Goal: Communication & Community: Ask a question

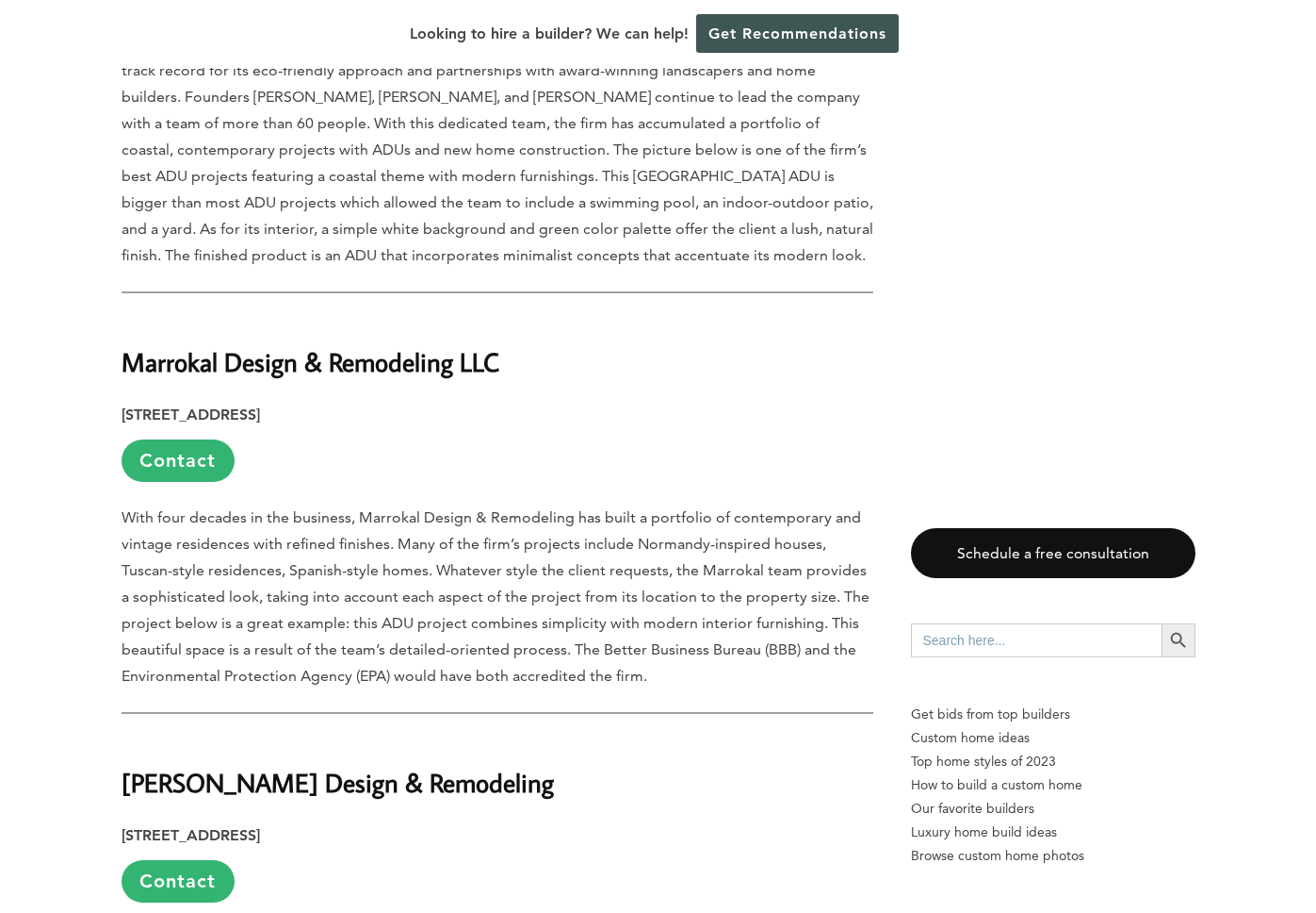
scroll to position [2550, 0]
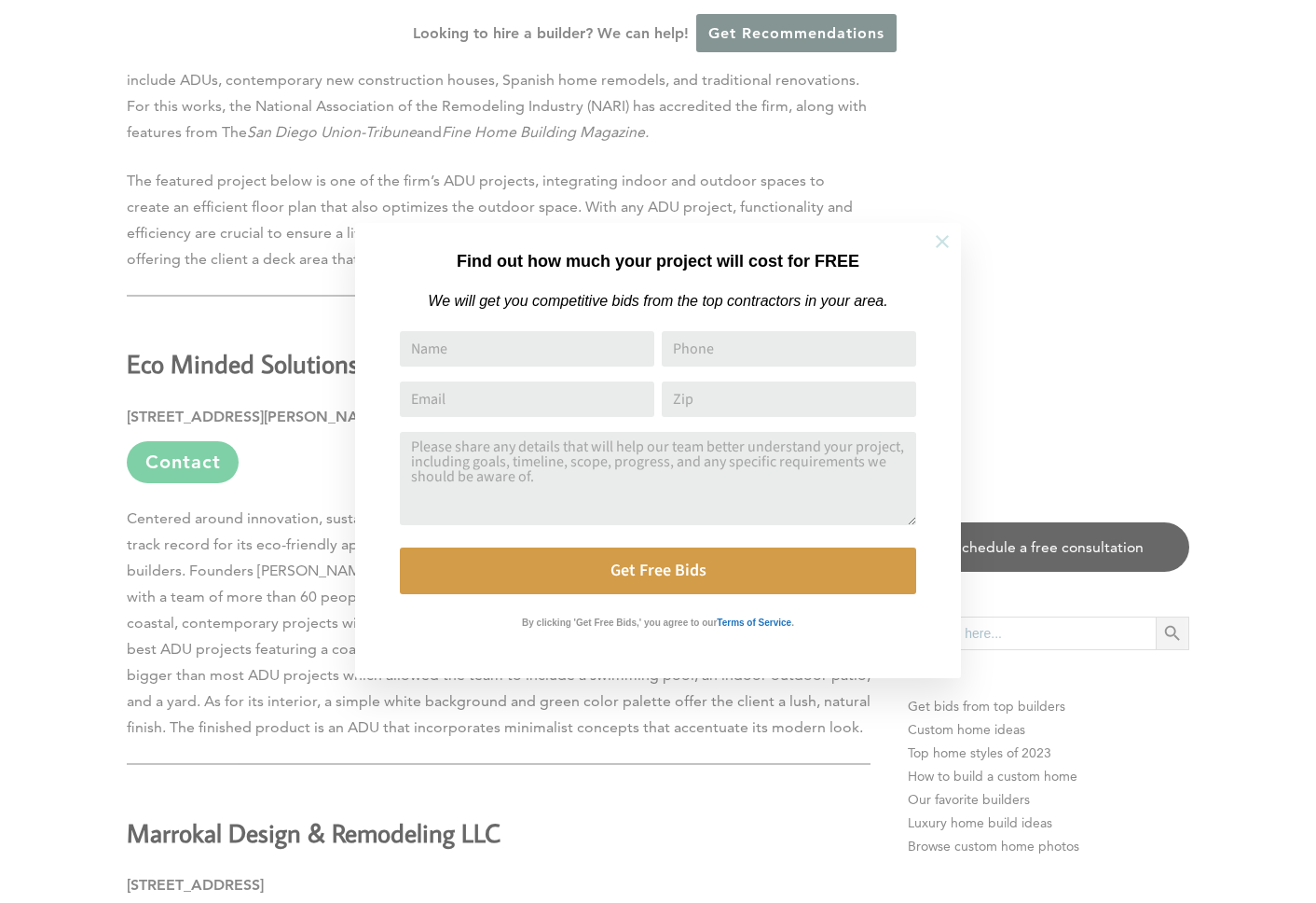
click at [935, 242] on icon at bounding box center [943, 241] width 21 height 21
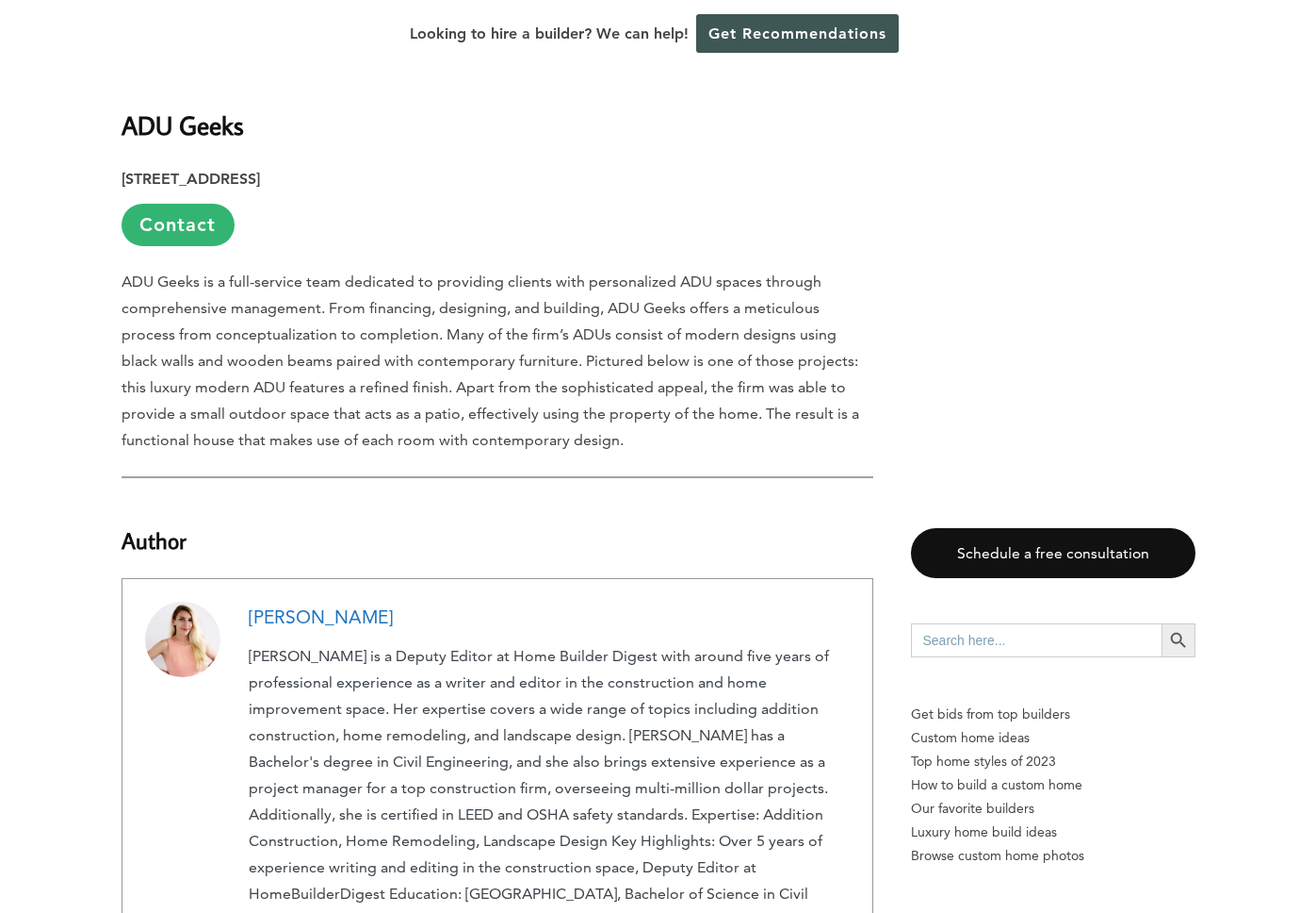
scroll to position [6575, 0]
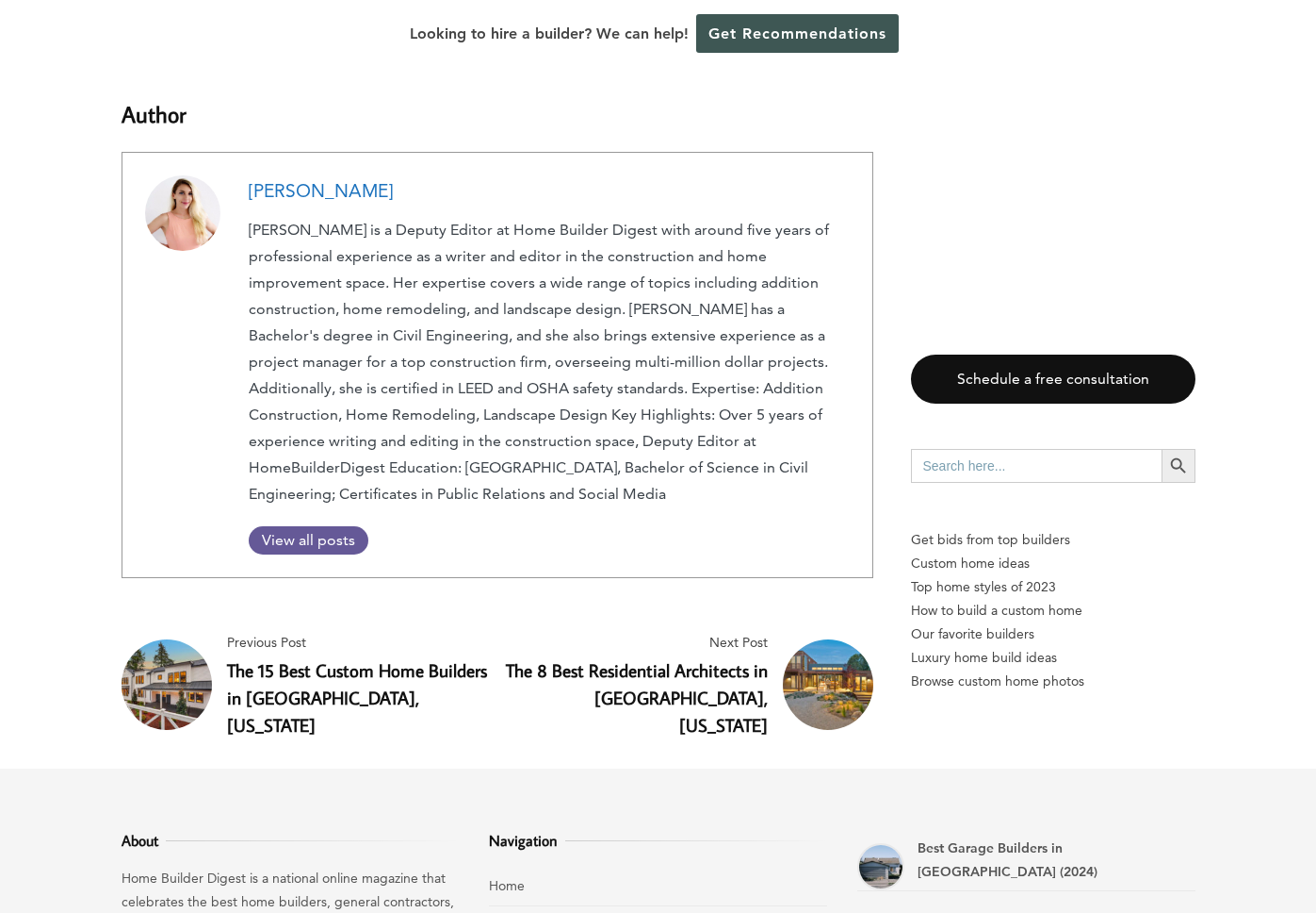
click at [320, 180] on link "[PERSON_NAME]" at bounding box center [321, 190] width 144 height 22
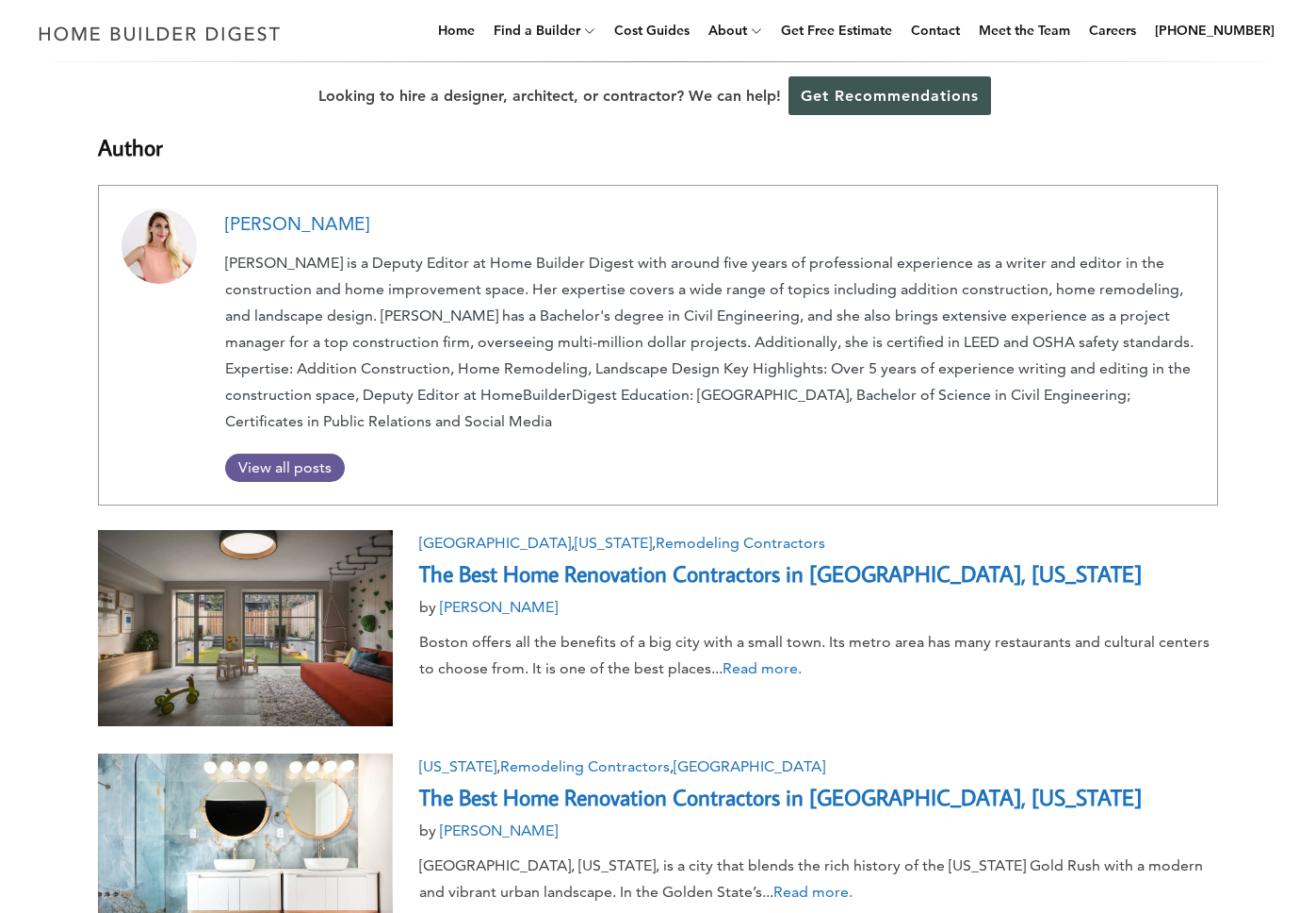
click at [197, 250] on div at bounding box center [174, 250] width 104 height 84
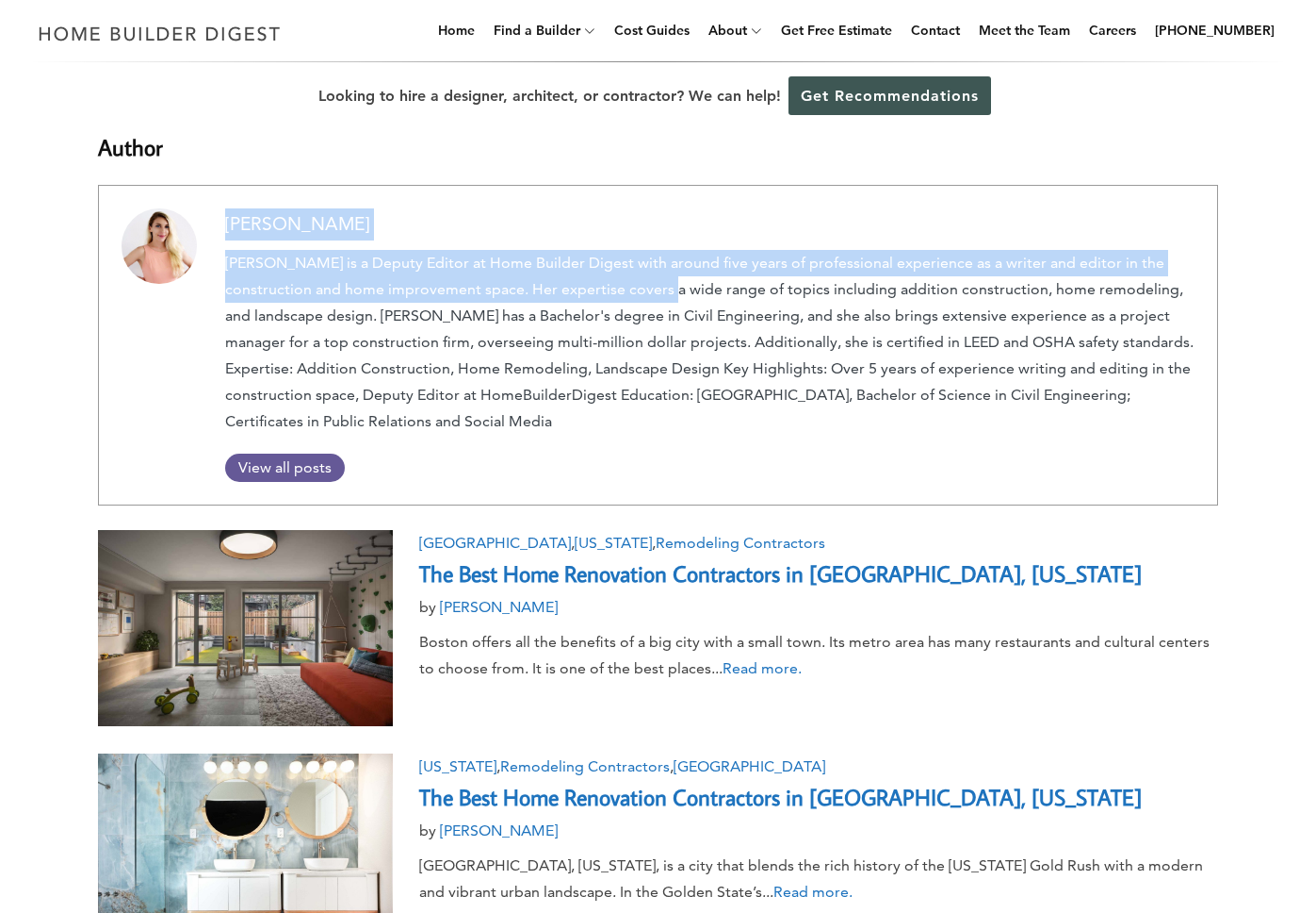
drag, startPoint x: 223, startPoint y: 220, endPoint x: 566, endPoint y: 263, distance: 345.7
click at [566, 263] on li "[PERSON_NAME] View all posts" at bounding box center [658, 345] width 1120 height 321
copy li "[PERSON_NAME] [PERSON_NAME] is a Deputy Editor at Home Builder Digest"
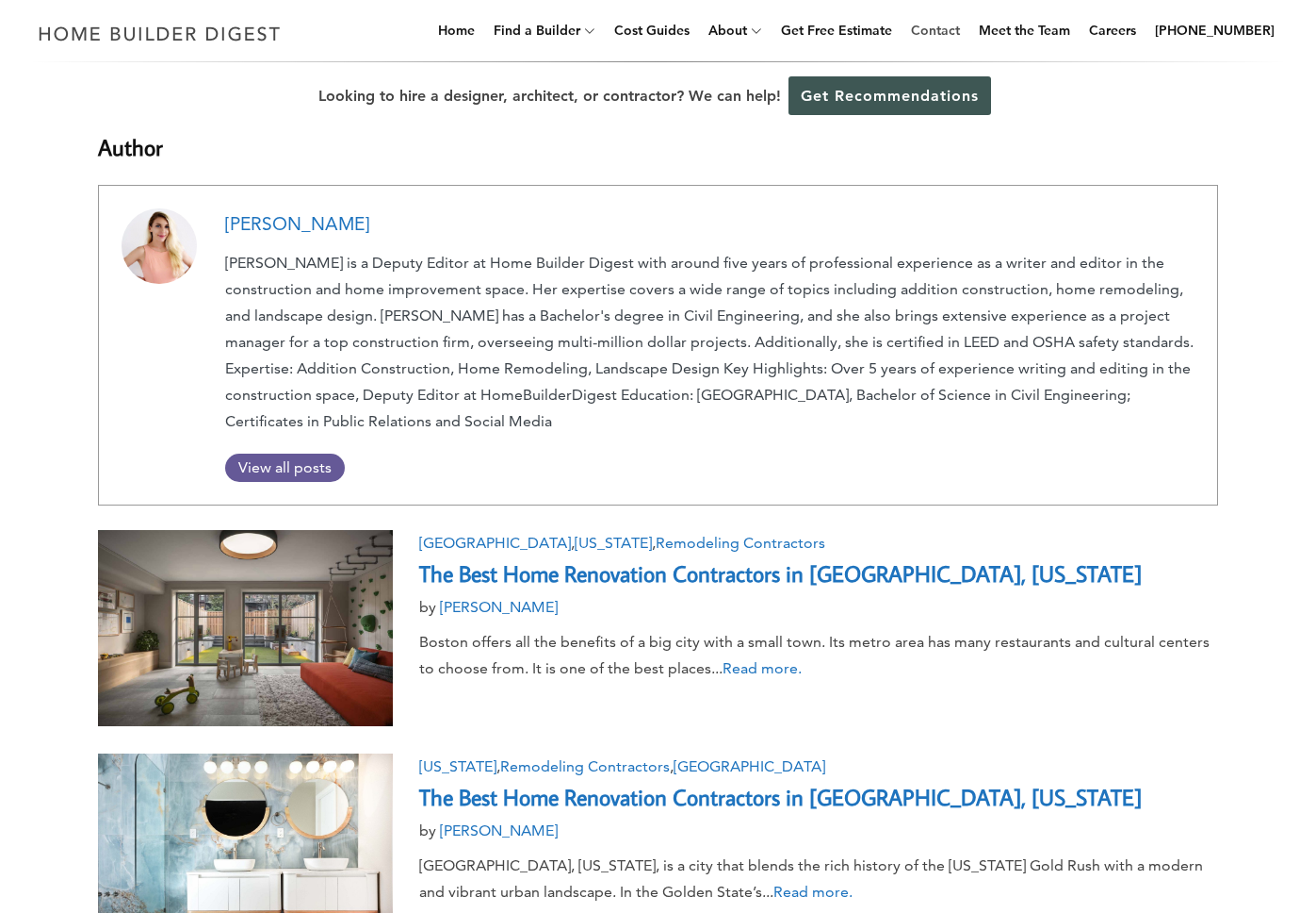
drag, startPoint x: 960, startPoint y: 29, endPoint x: 964, endPoint y: 44, distance: 15.5
click at [961, 29] on link "Contact" at bounding box center [936, 30] width 64 height 61
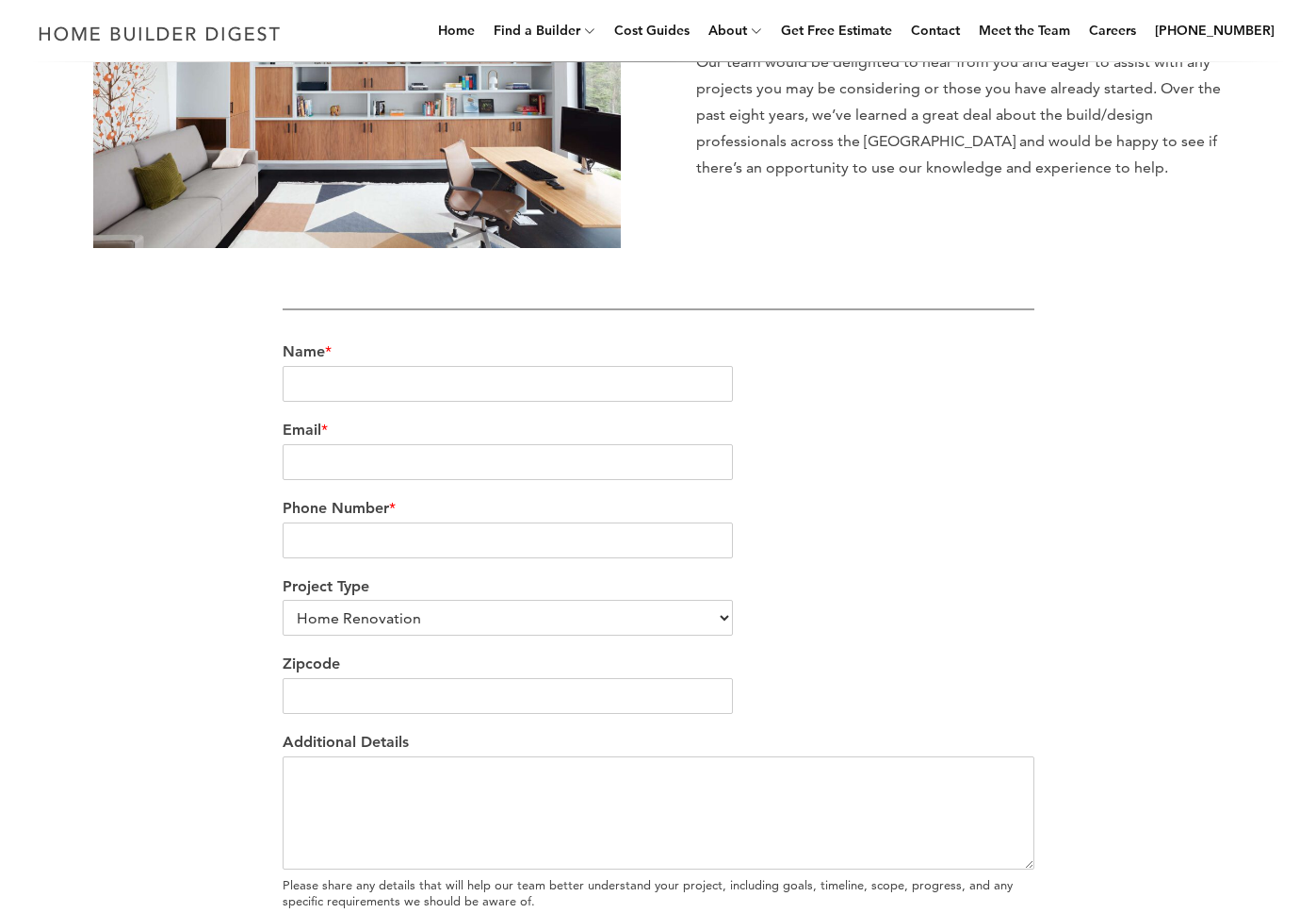
scroll to position [398, 0]
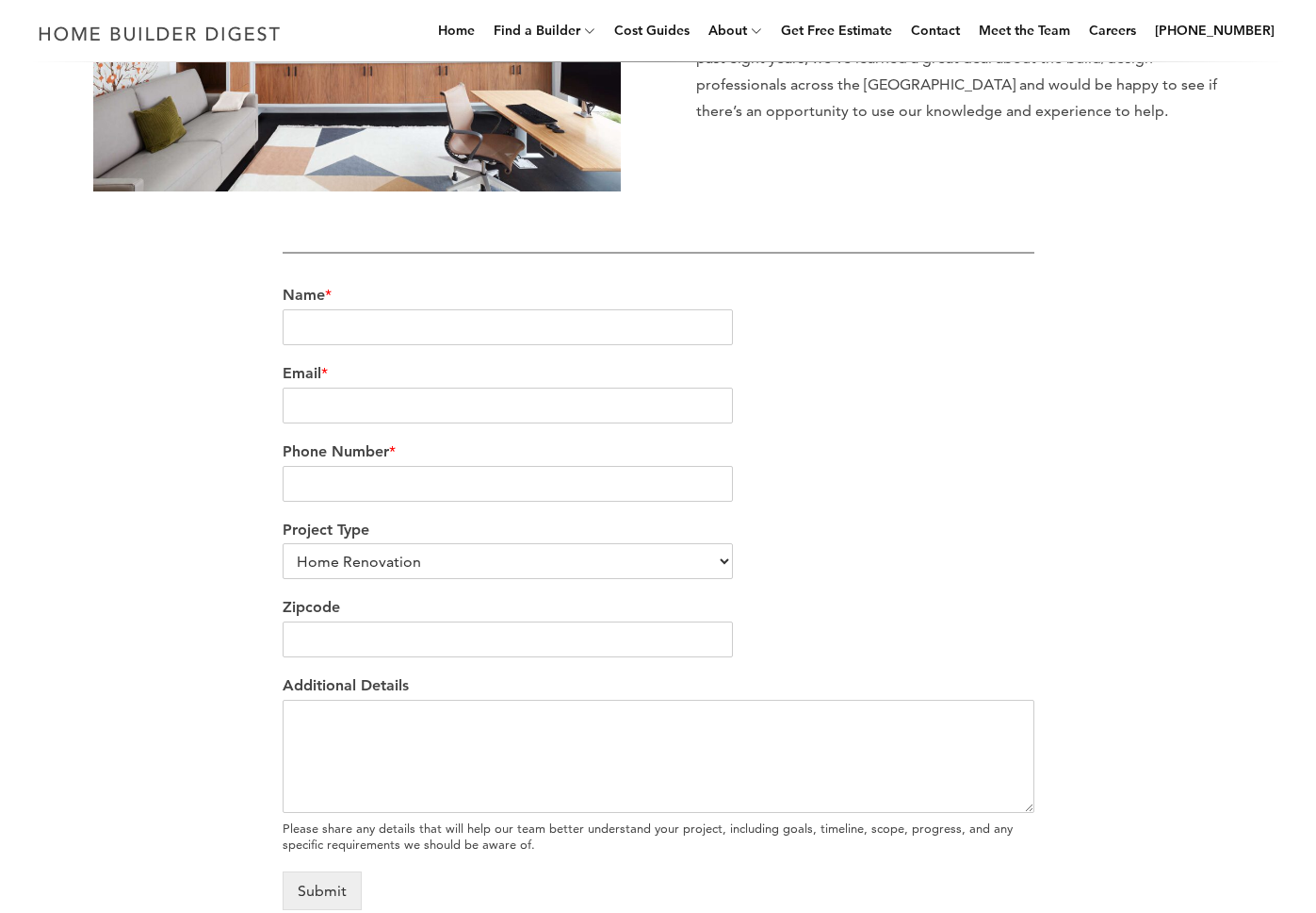
click at [341, 540] on div "Project Type Home Renovation Custom Home Builder Commercial Renovation Other" at bounding box center [658, 550] width 752 height 78
click at [391, 552] on select "Home Renovation Custom Home Builder Commercial Renovation Other" at bounding box center [508, 560] width 451 height 36
select select "Other"
click at [282, 543] on select "Home Renovation Custom Home Builder Commercial Renovation Other" at bounding box center [508, 560] width 451 height 36
click at [413, 640] on input "Zipcode" at bounding box center [508, 638] width 451 height 36
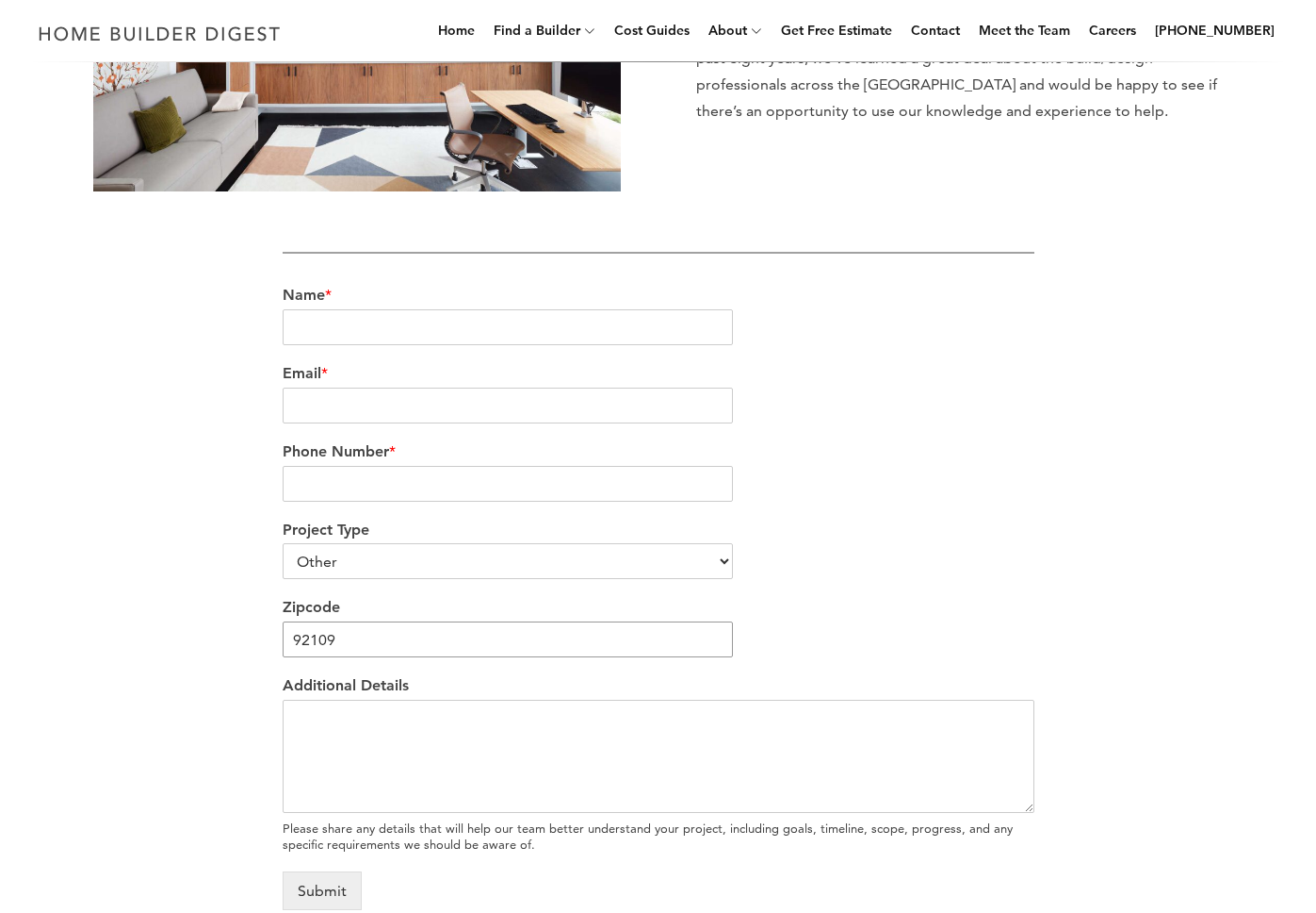
type input "92109"
click at [310, 316] on input "Name *" at bounding box center [508, 327] width 451 height 36
click at [373, 318] on input "TJ" at bounding box center [508, 327] width 451 height 36
type input "[PERSON_NAME]"
click at [355, 399] on input "Email *" at bounding box center [508, 405] width 451 height 36
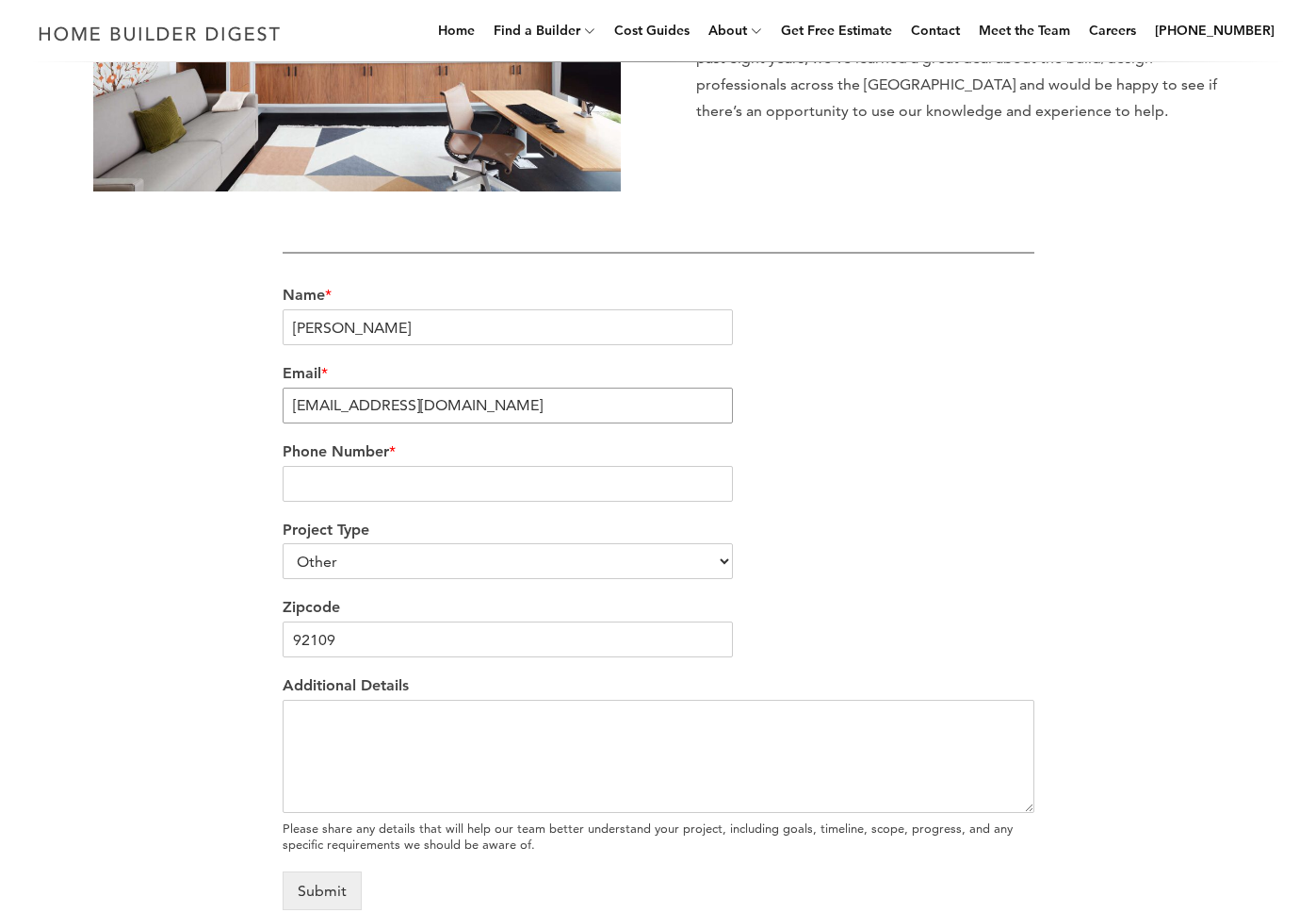
type input "tj@betterplacedesignbuild.com"
click at [370, 490] on input "Phone Number *" at bounding box center [508, 483] width 451 height 36
type input "6199776329"
click at [471, 721] on textarea "Additional Details" at bounding box center [658, 756] width 752 height 113
click at [351, 770] on textarea "Additional Details" at bounding box center [658, 756] width 752 height 113
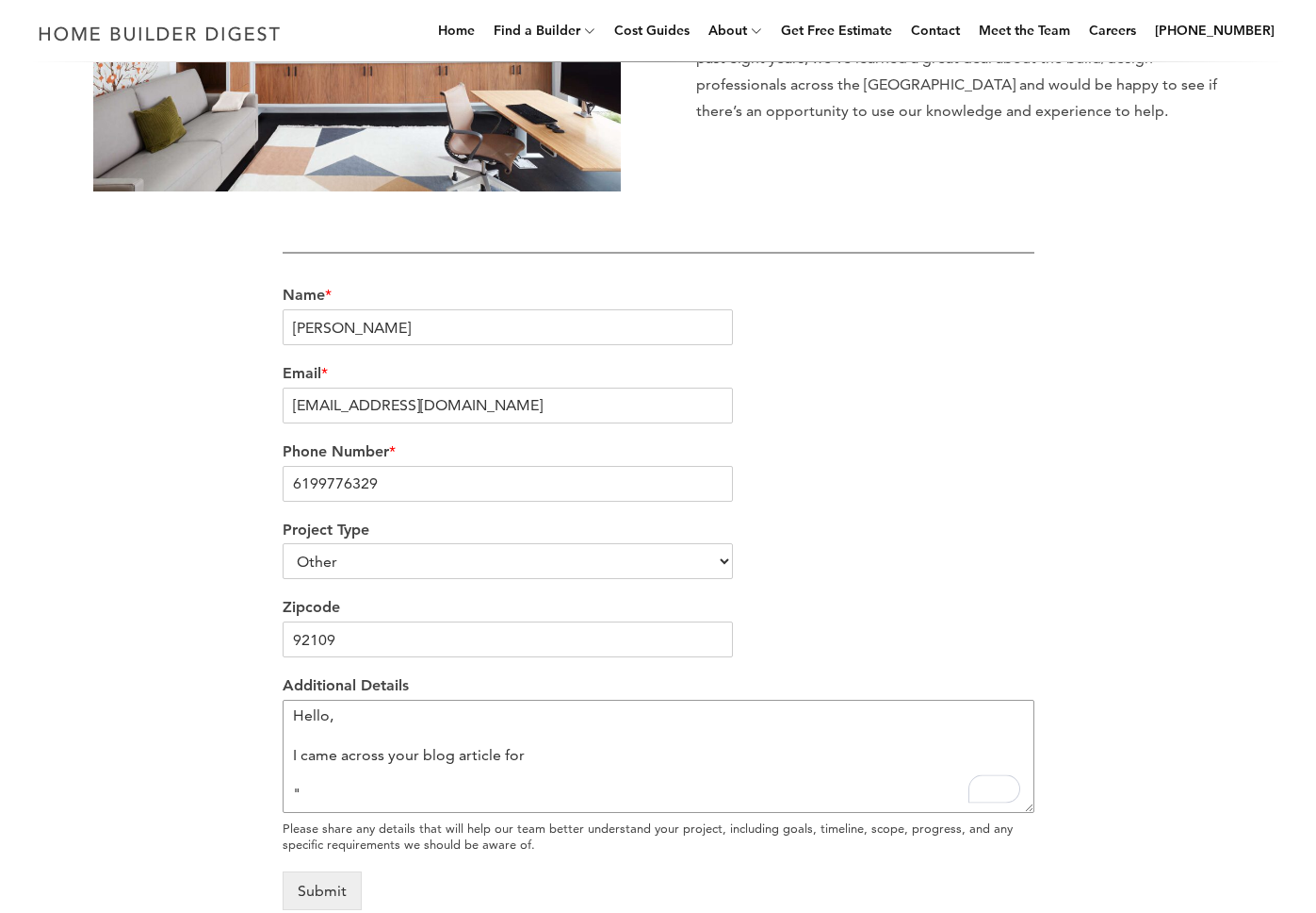
scroll to position [12, 0]
paste textarea "https://www.homebuilderdigest.com/the-best-accessory-dwelling-unit-builders-in-…"
click at [415, 785] on textarea "Hello, I came across your blog article for " https://www.homebuilderdigest.com/…" at bounding box center [658, 756] width 752 height 113
paste textarea "The 11 Best Accessory Dwelling Unit Builders in [GEOGRAPHIC_DATA], [US_STATE]"
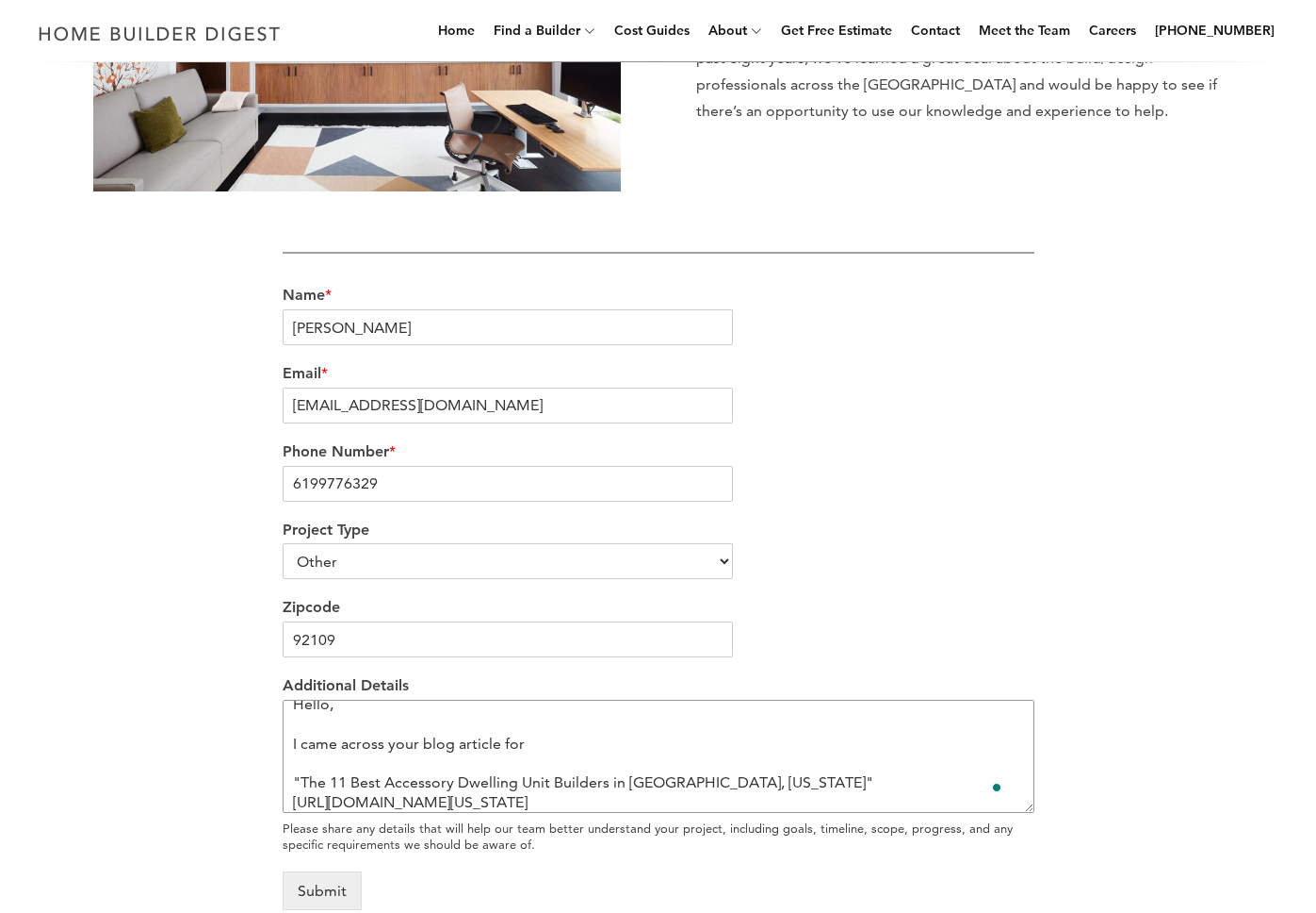
scroll to position [50, 0]
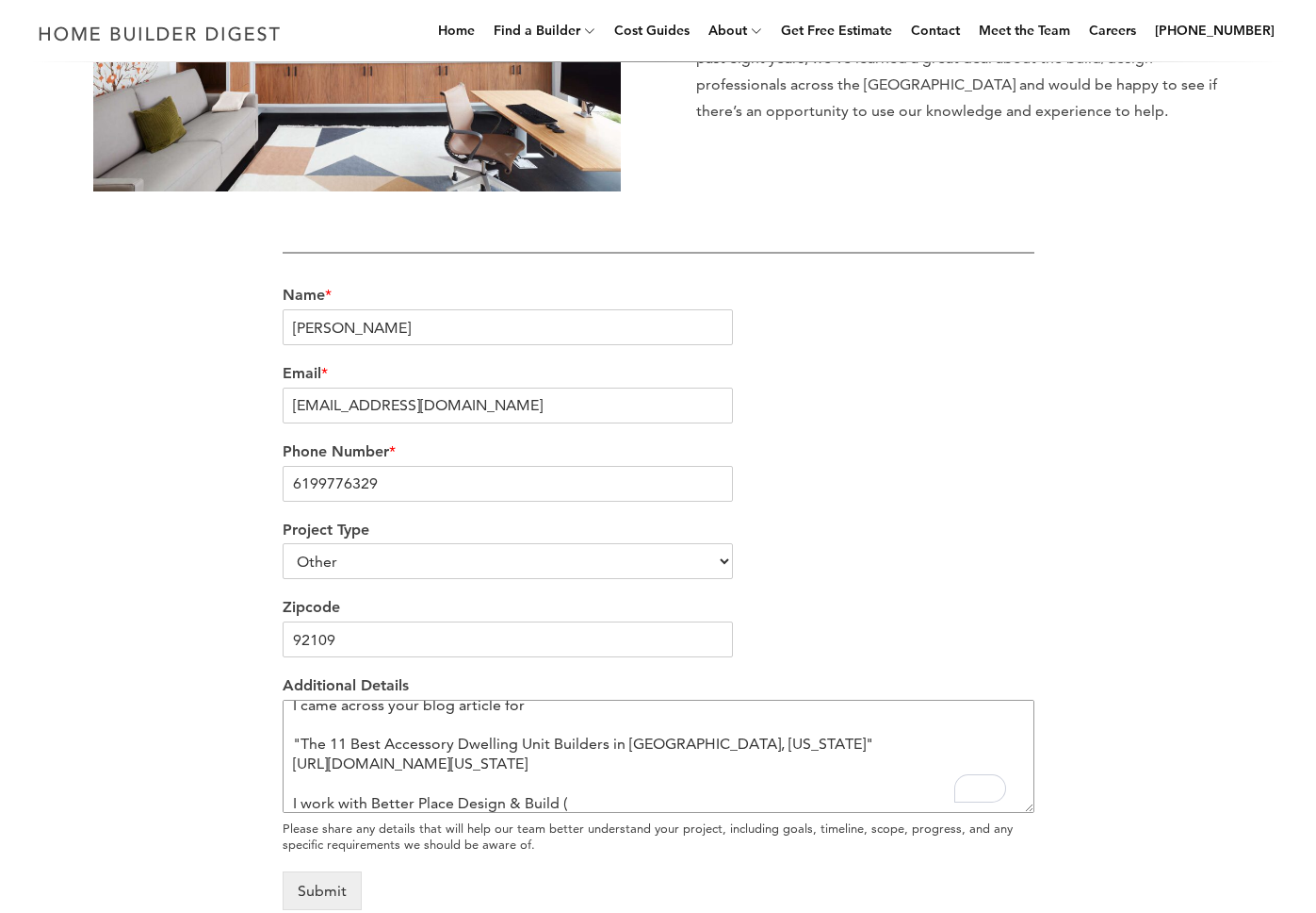
paste textarea "http://betterplacedesignbuild.com/"
drag, startPoint x: 612, startPoint y: 800, endPoint x: 630, endPoint y: 851, distance: 54.1
click at [612, 800] on textarea "Hello, I came across your blog article for "The 11 Best Accessory Dwelling Unit…" at bounding box center [658, 756] width 752 height 113
drag, startPoint x: 768, startPoint y: 797, endPoint x: 760, endPoint y: 806, distance: 12.0
click at [768, 797] on textarea "Hello, I came across your blog article for "The 11 Best Accessory Dwelling Unit…" at bounding box center [658, 756] width 752 height 113
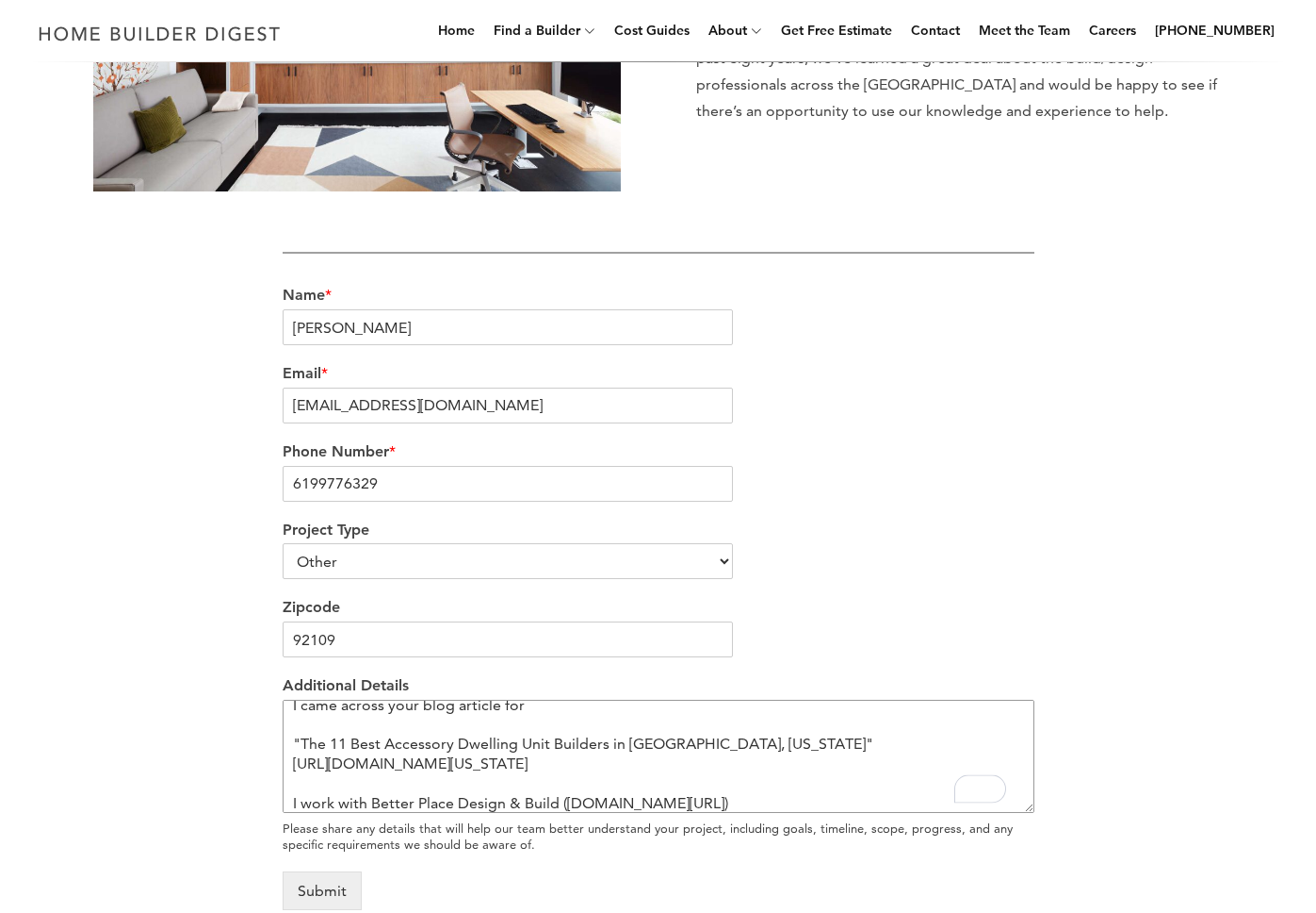
click at [765, 797] on textarea "Hello, I came across your blog article for "The 11 Best Accessory Dwelling Unit…" at bounding box center [658, 756] width 752 height 113
click at [763, 798] on textarea "Hello, I came across your blog article for "The 11 Best Accessory Dwelling Unit…" at bounding box center [658, 756] width 752 height 113
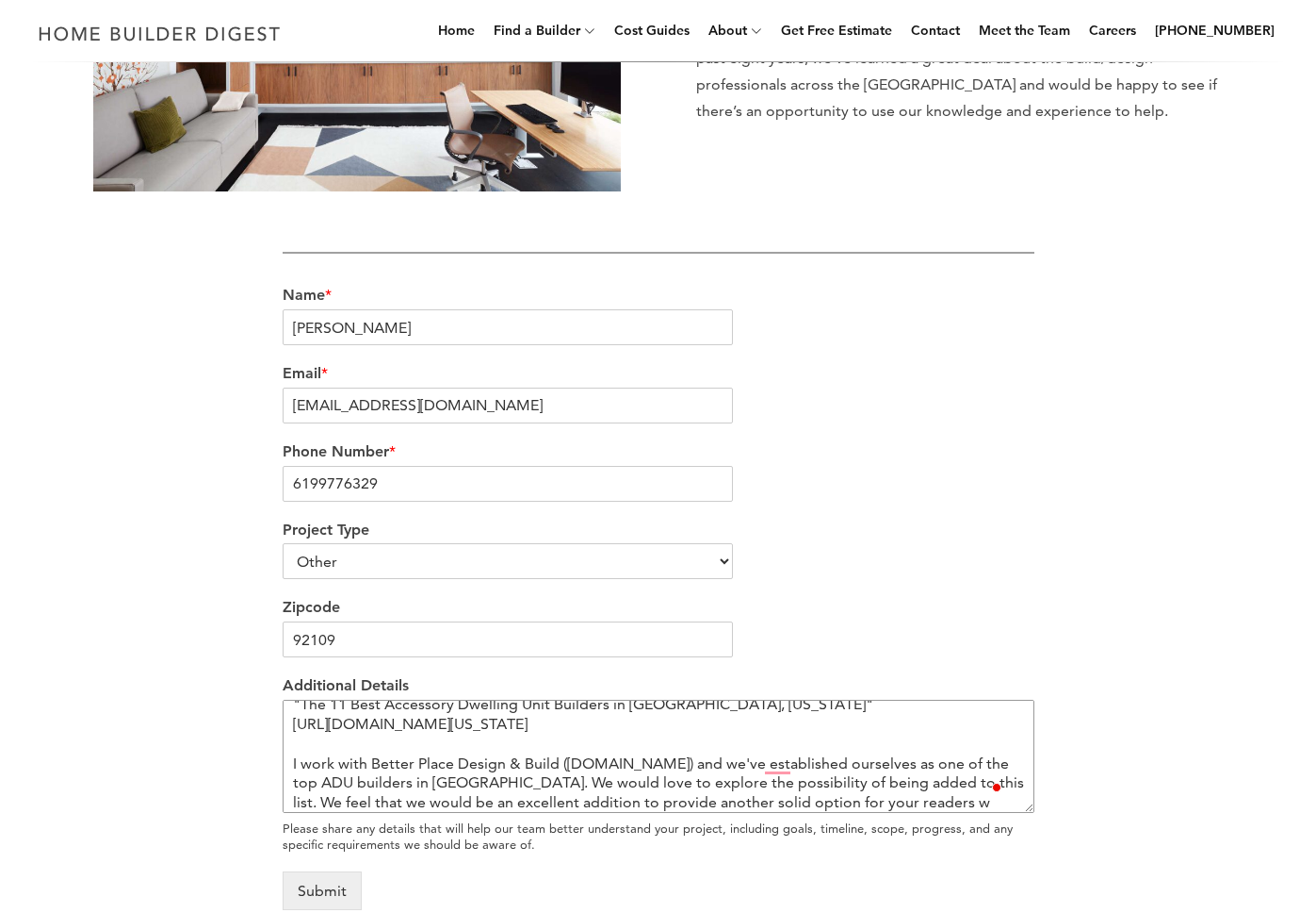
scroll to position [110, 0]
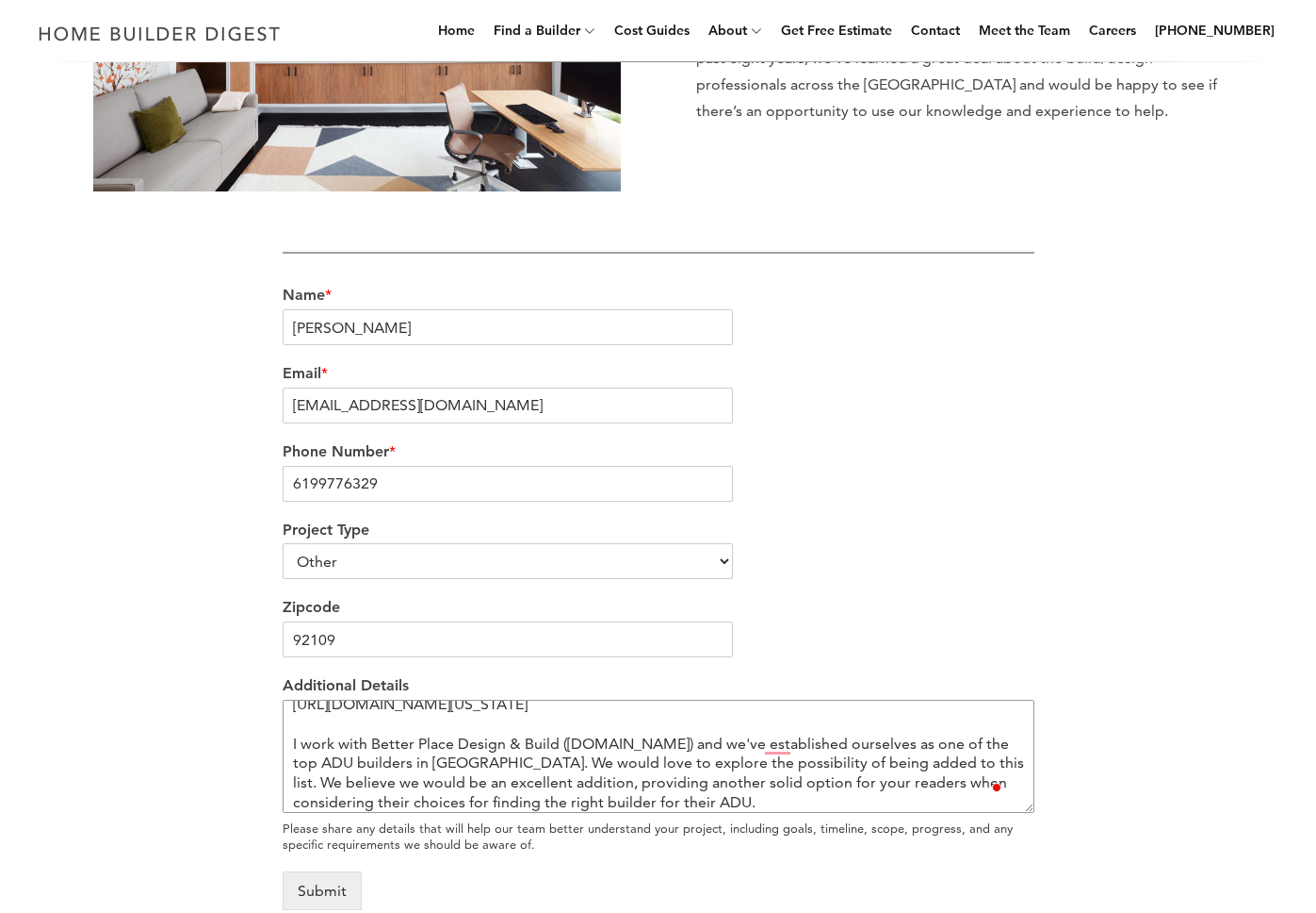
click at [353, 769] on textarea "Hello, I came across your blog article for "The 11 Best Accessory Dwelling Unit…" at bounding box center [658, 756] width 752 height 113
click at [352, 783] on textarea "Hello, I came across your blog article for "The 11 Best Accessory Dwelling Unit…" at bounding box center [658, 756] width 752 height 113
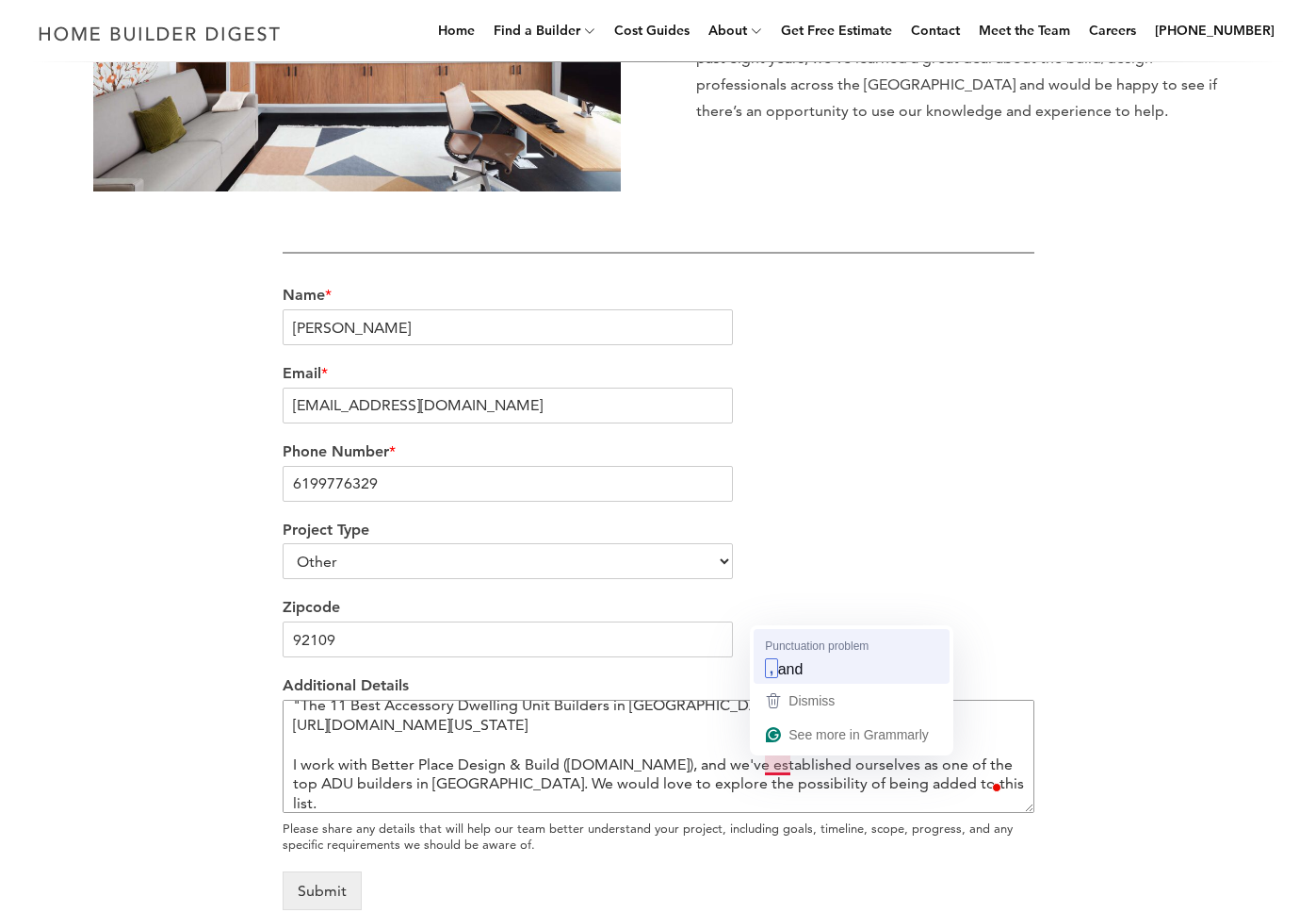
scroll to position [155, 0]
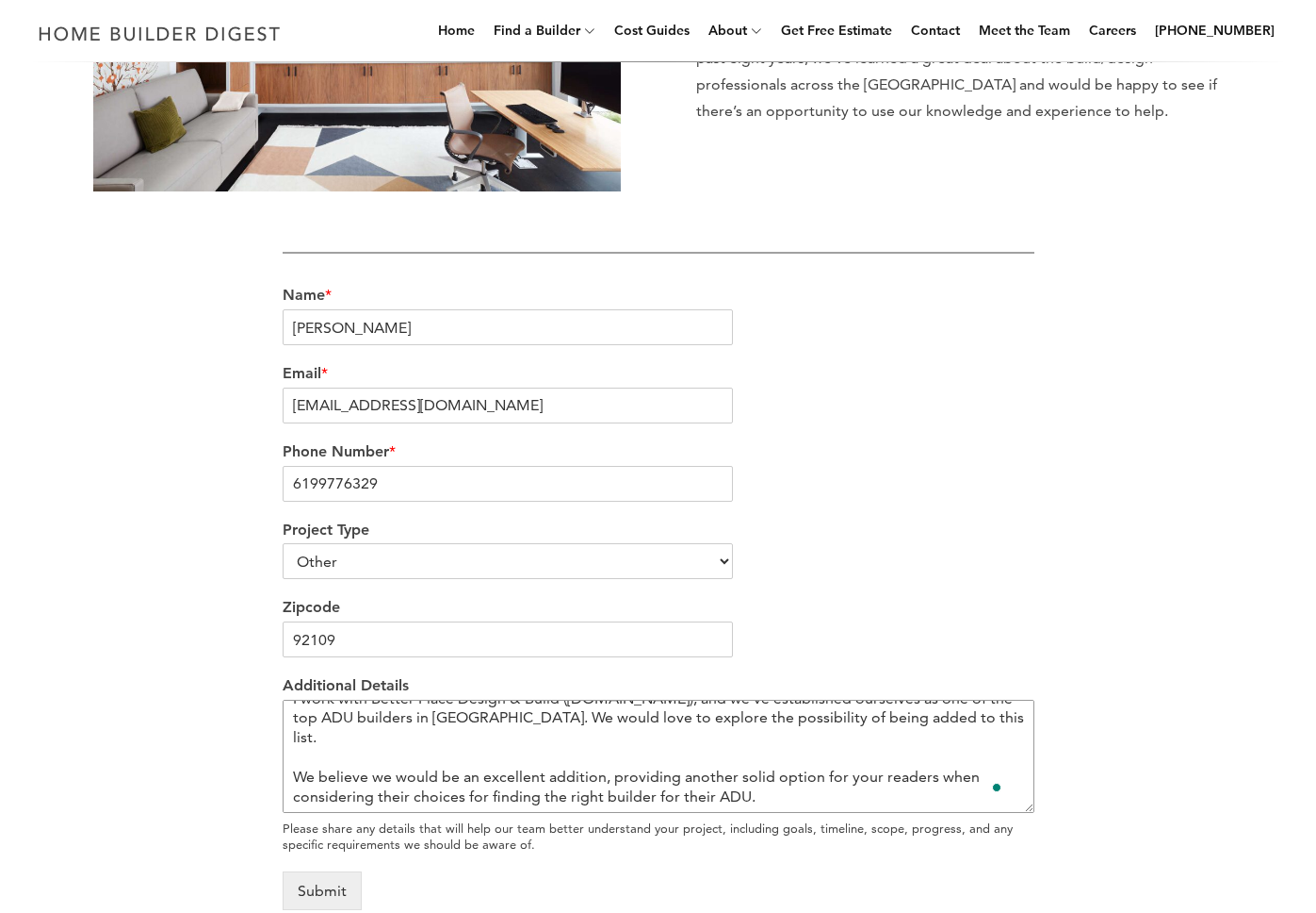
click at [775, 784] on textarea "Hello, I came across your blog article for "The 11 Best Accessory Dwelling Unit…" at bounding box center [658, 756] width 752 height 113
click at [791, 796] on textarea "Hello, I came across your blog article for "The 11 Best Accessory Dwelling Unit…" at bounding box center [658, 756] width 752 height 113
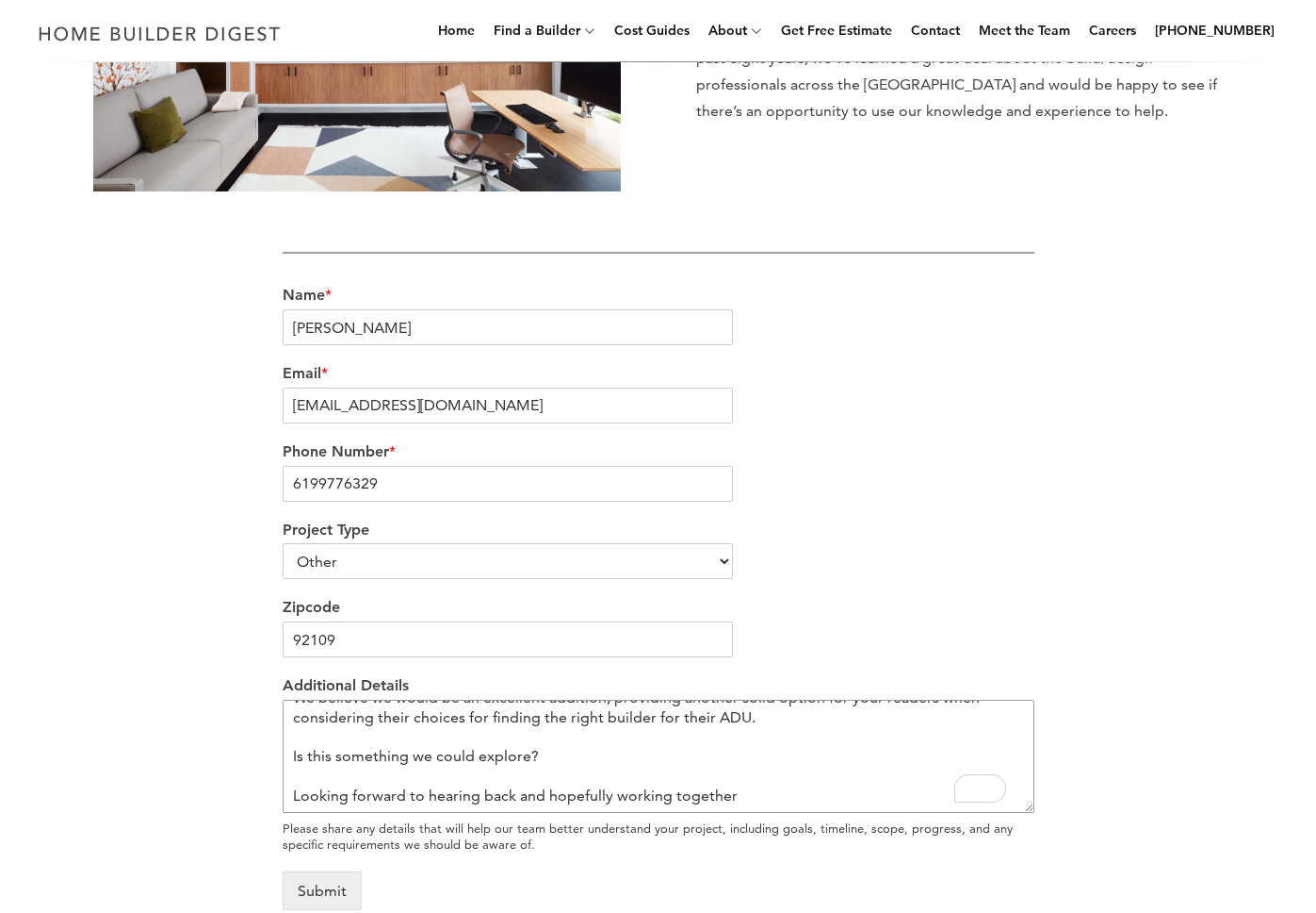
drag, startPoint x: 748, startPoint y: 801, endPoint x: 299, endPoint y: 785, distance: 449.3
click at [289, 792] on div "We’re love to hear from you Our team would be delighted to hear from you and ea…" at bounding box center [658, 367] width 1134 height 1191
click at [744, 796] on textarea "Hello, I came across your blog article for "The 11 Best Accessory Dwelling Unit…" at bounding box center [658, 756] width 752 height 113
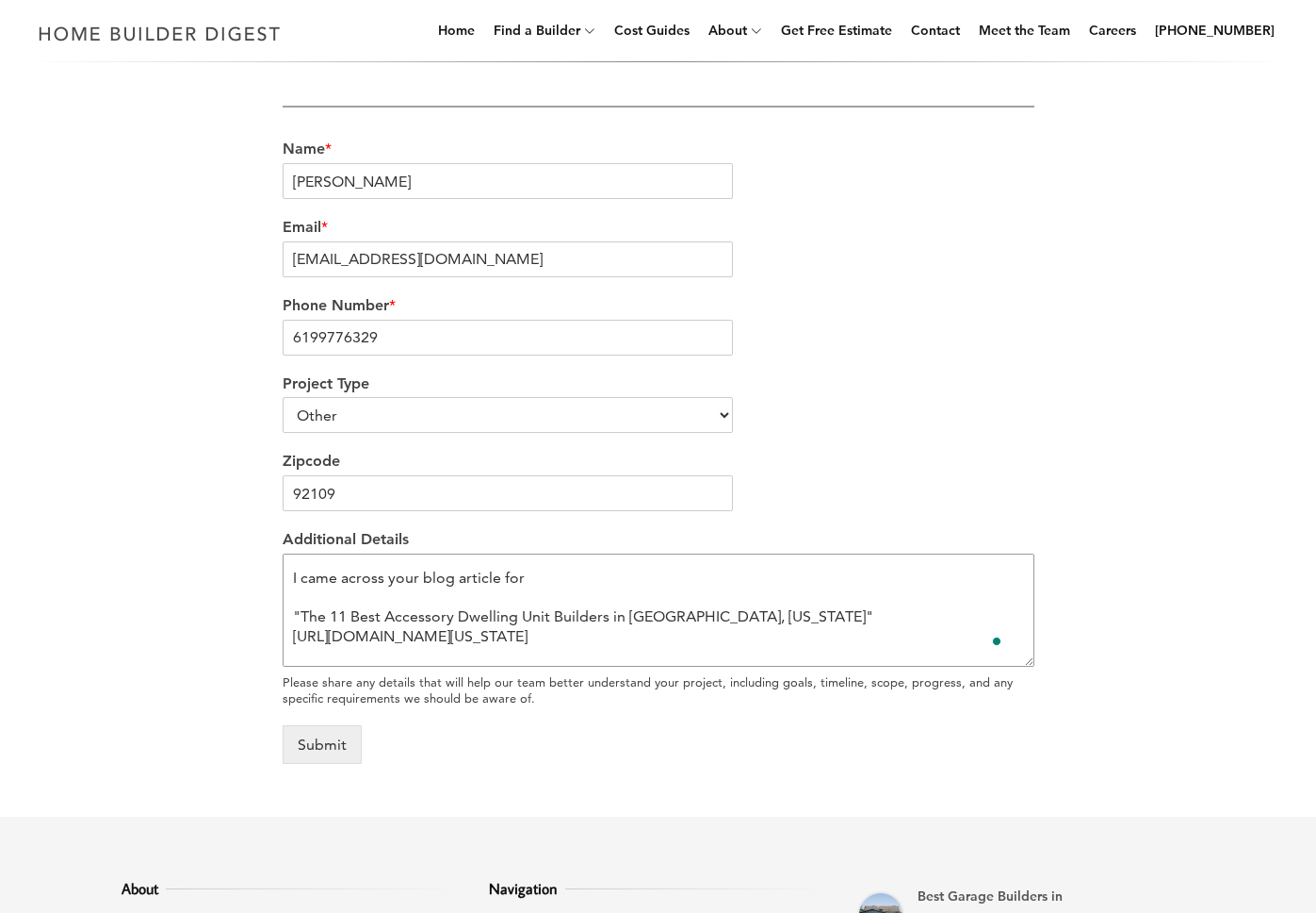
click at [535, 574] on textarea "Hello, I came across your blog article for "The 11 Best Accessory Dwelling Unit…" at bounding box center [658, 610] width 752 height 113
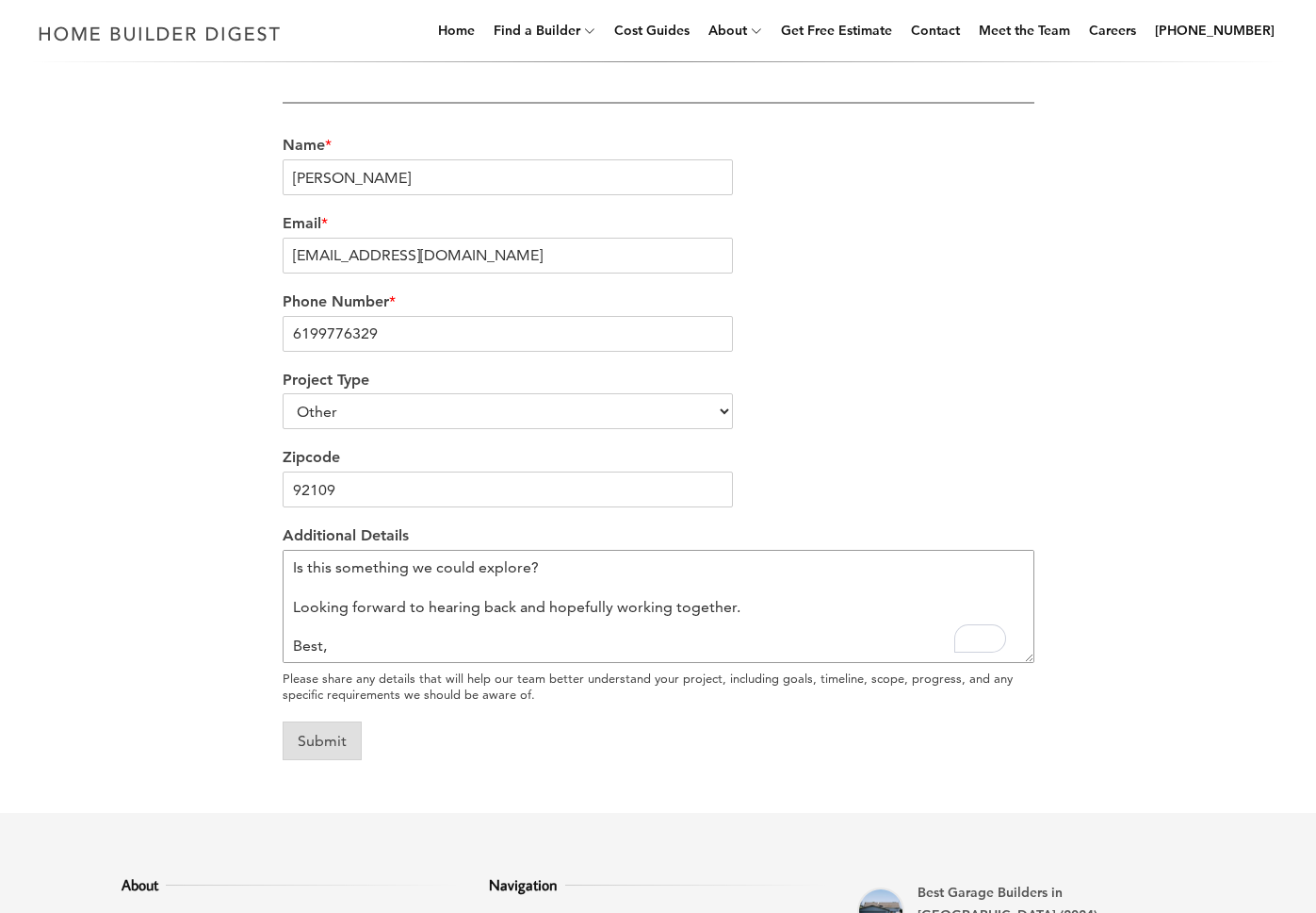
type textarea "Hello, I came across your blog article for "The 11 Best Accessory Dwelling Unit…"
click at [337, 737] on button "Submit" at bounding box center [322, 740] width 79 height 38
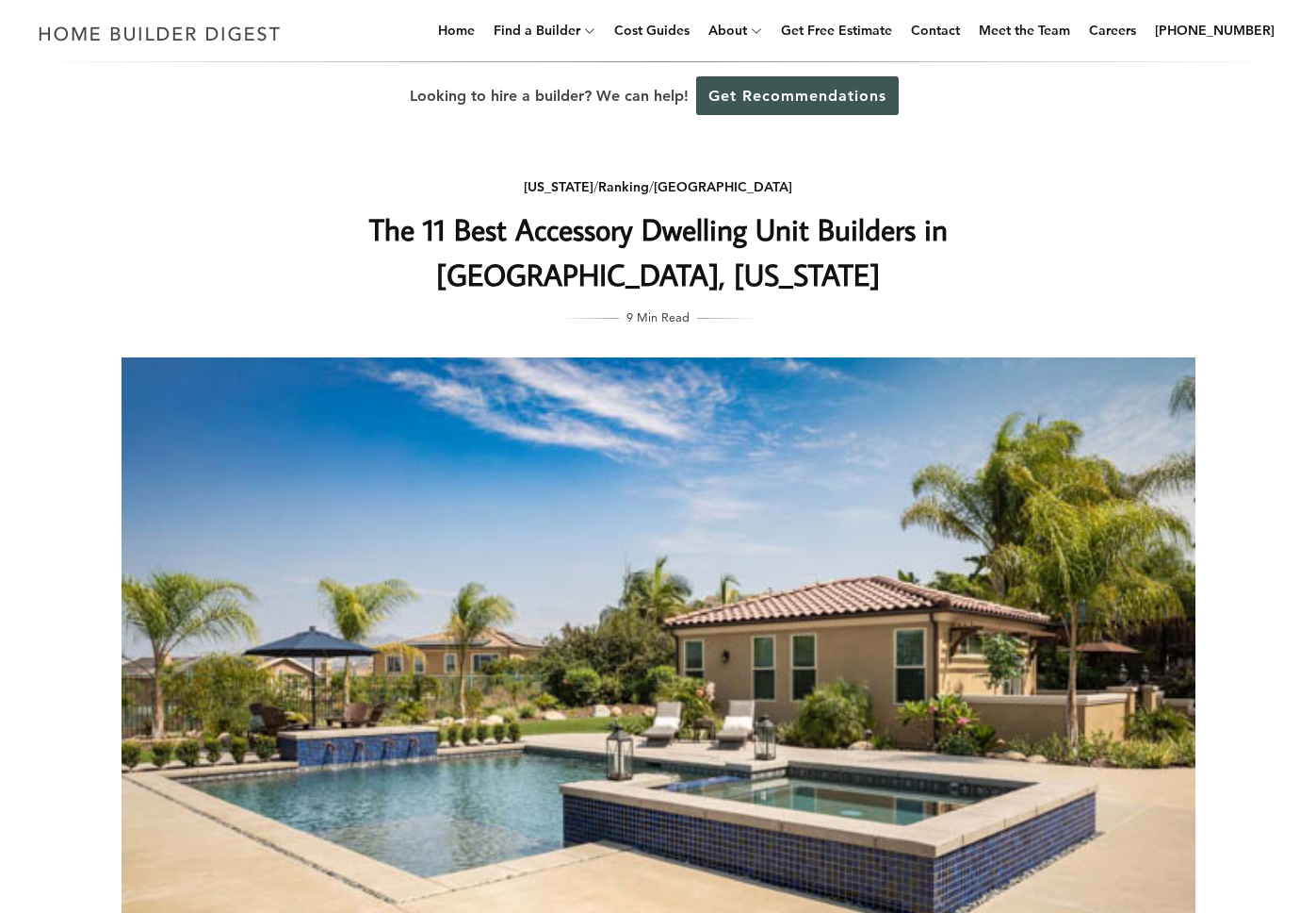
click at [324, 226] on h1 "The 11 Best Accessory Dwelling Unit Builders in [GEOGRAPHIC_DATA], [US_STATE]" at bounding box center [658, 252] width 752 height 90
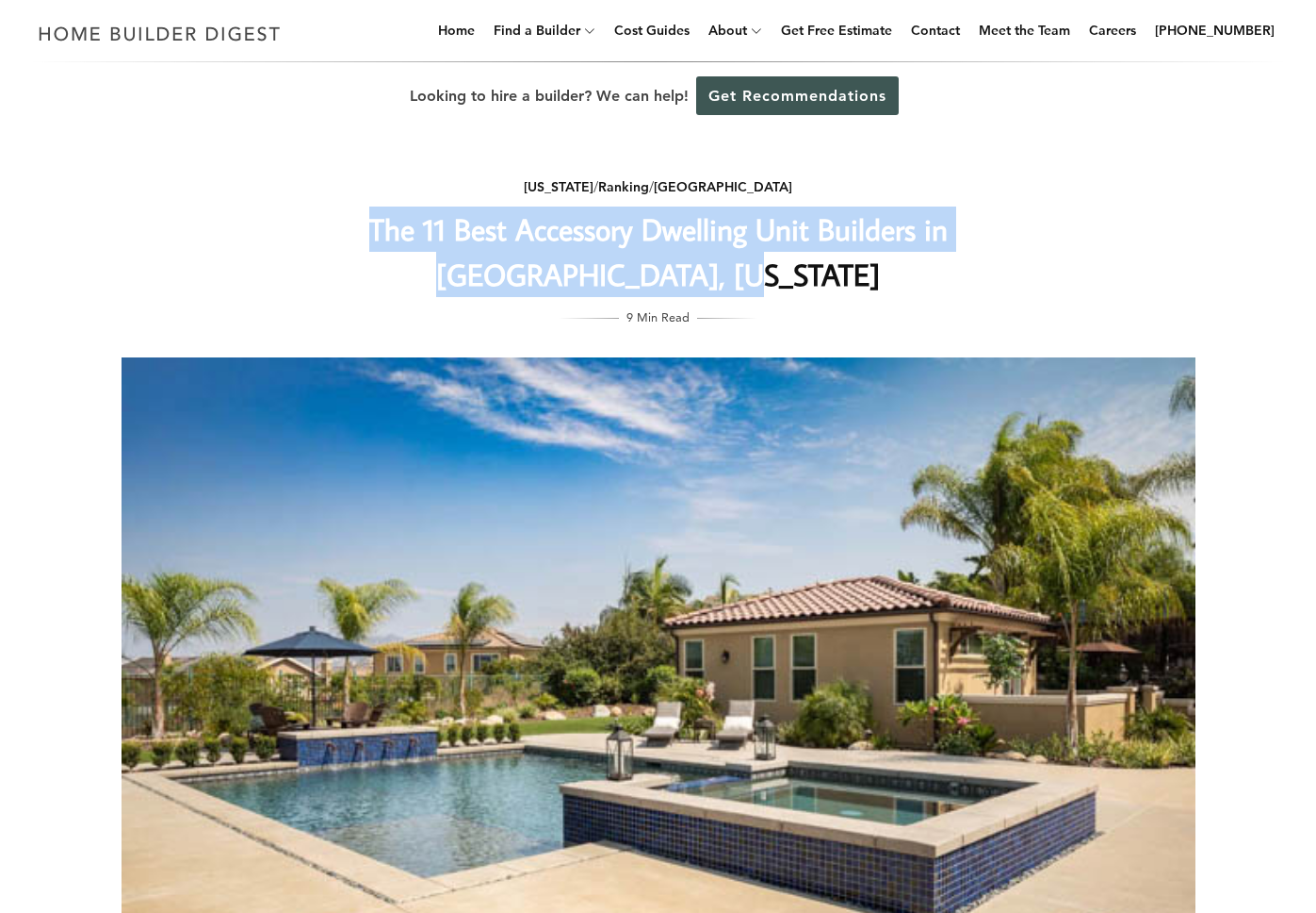
drag, startPoint x: 289, startPoint y: 222, endPoint x: 909, endPoint y: 260, distance: 621.2
click at [909, 260] on h1 "The 11 Best Accessory Dwelling Unit Builders in [GEOGRAPHIC_DATA], [US_STATE]" at bounding box center [658, 252] width 752 height 90
copy h1 "The 11 Best Accessory Dwelling Unit Builders in [GEOGRAPHIC_DATA], [US_STATE]"
click at [321, 264] on h1 "The 11 Best Accessory Dwelling Unit Builders in [GEOGRAPHIC_DATA], [US_STATE]" at bounding box center [658, 252] width 752 height 90
